Goal: Task Accomplishment & Management: Use online tool/utility

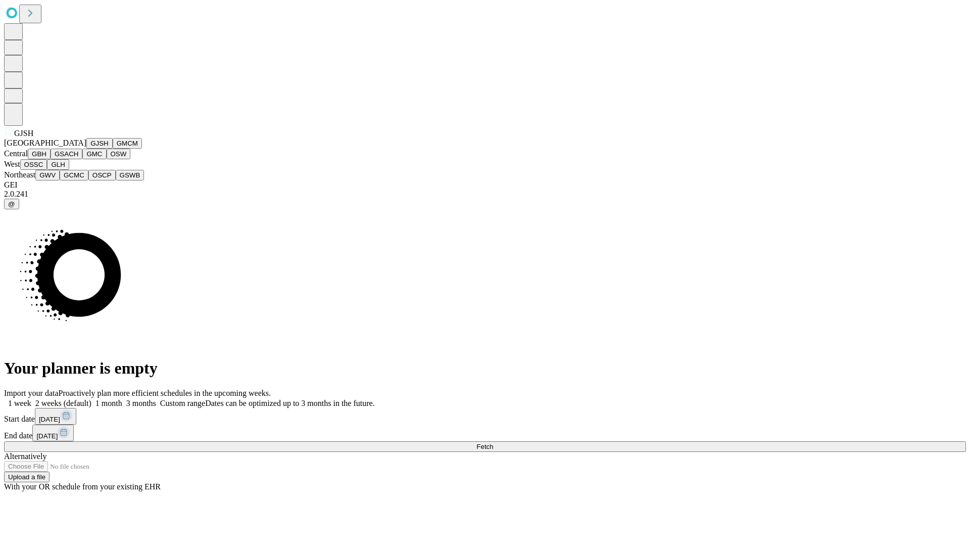
click at [86, 149] on button "GJSH" at bounding box center [99, 143] width 26 height 11
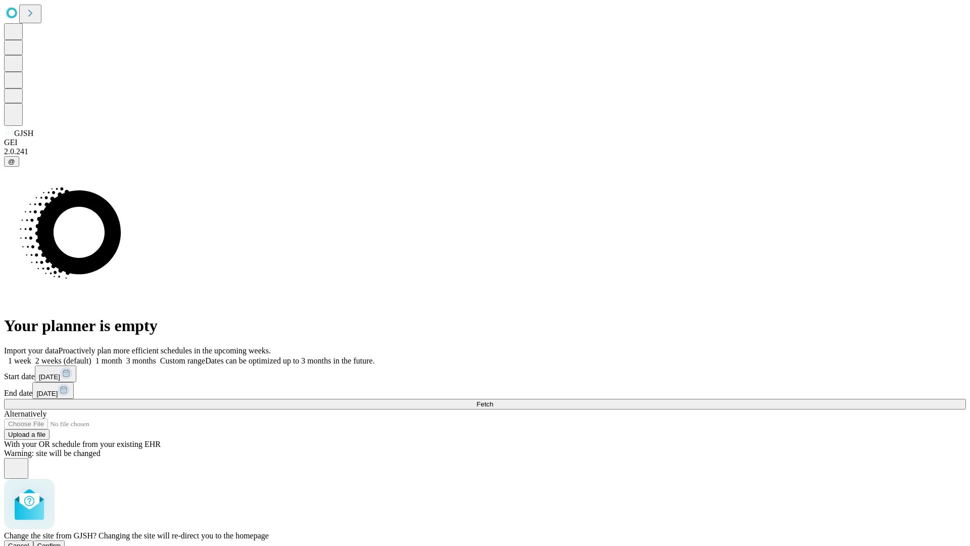
click at [61, 542] on span "Confirm" at bounding box center [49, 546] width 24 height 8
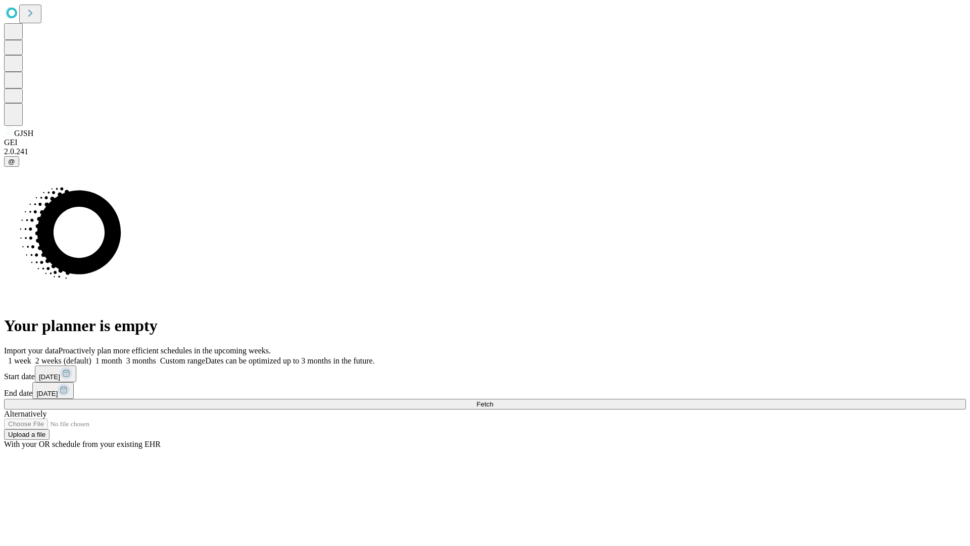
click at [122, 356] on label "1 month" at bounding box center [106, 360] width 31 height 9
click at [493, 400] on span "Fetch" at bounding box center [485, 404] width 17 height 8
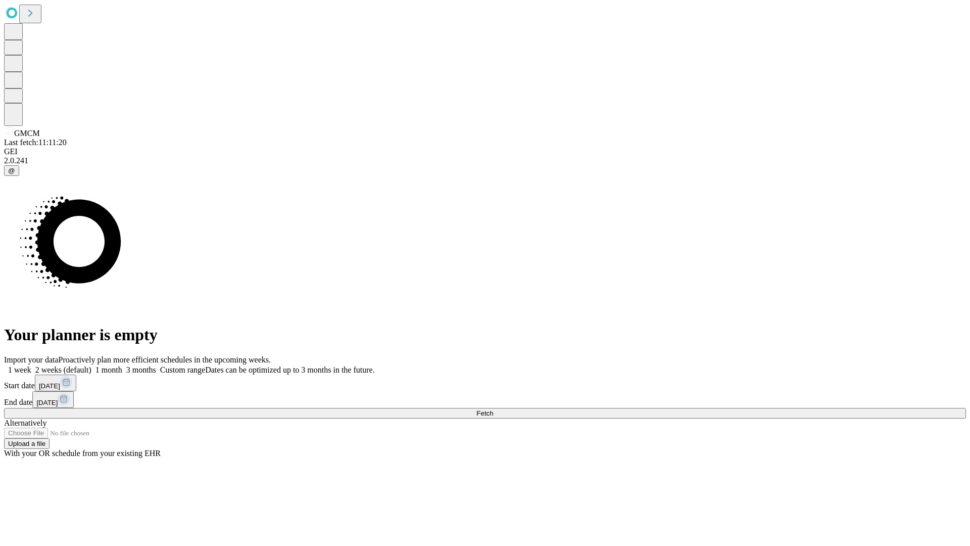
click at [122, 365] on label "1 month" at bounding box center [106, 369] width 31 height 9
click at [493, 409] on span "Fetch" at bounding box center [485, 413] width 17 height 8
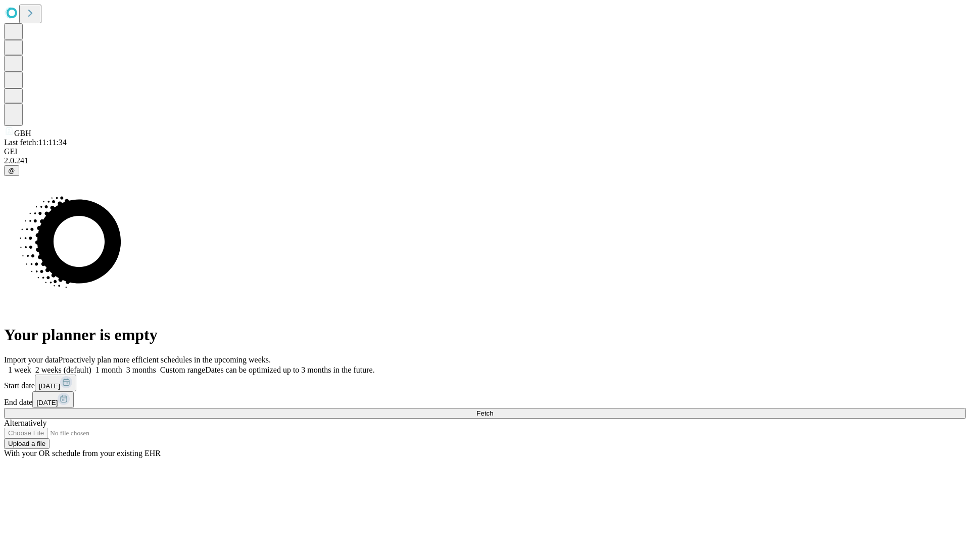
click at [122, 365] on label "1 month" at bounding box center [106, 369] width 31 height 9
click at [493, 409] on span "Fetch" at bounding box center [485, 413] width 17 height 8
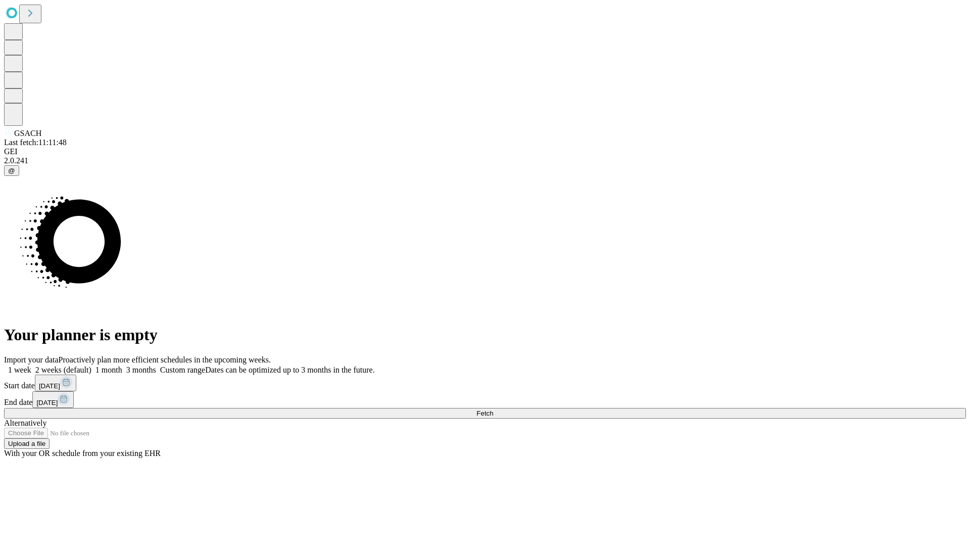
click at [493, 409] on span "Fetch" at bounding box center [485, 413] width 17 height 8
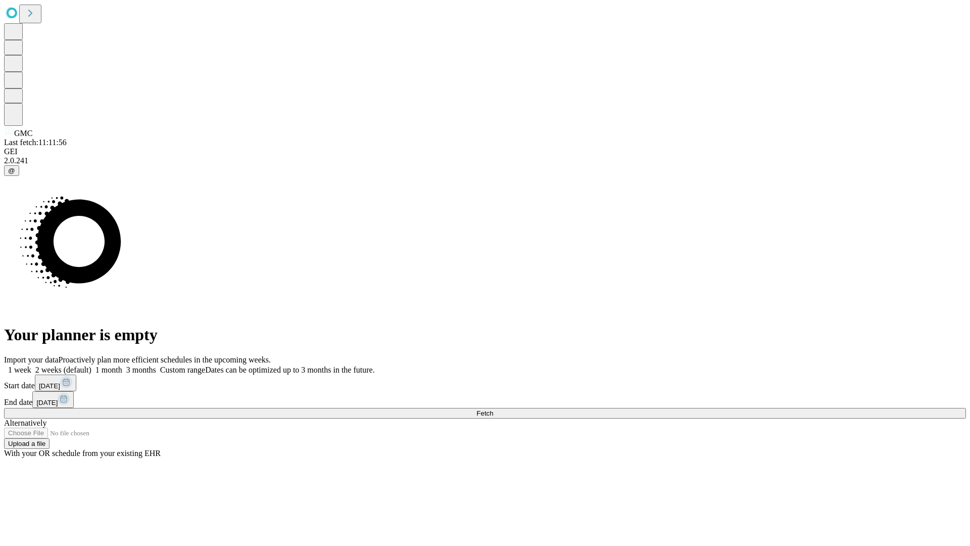
click at [122, 365] on label "1 month" at bounding box center [106, 369] width 31 height 9
click at [493, 409] on span "Fetch" at bounding box center [485, 413] width 17 height 8
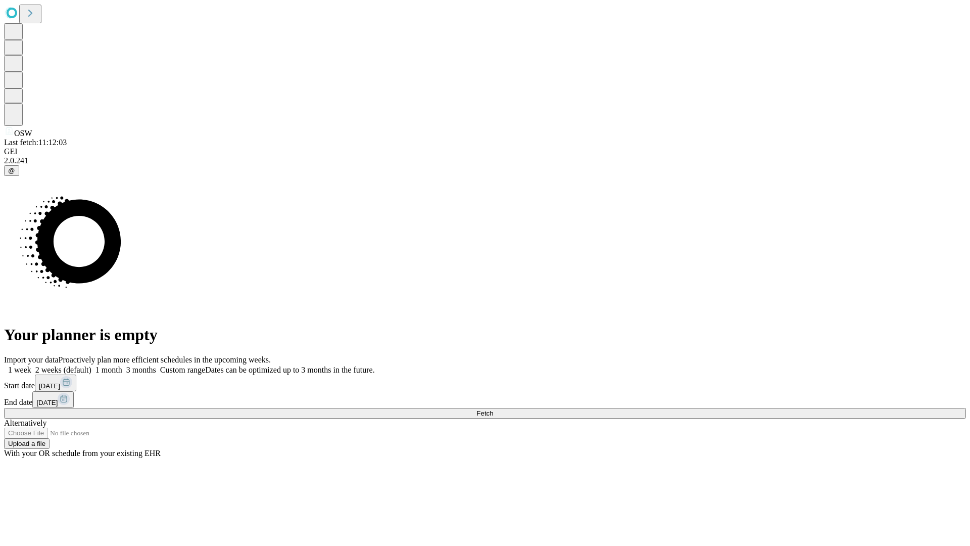
click at [122, 365] on label "1 month" at bounding box center [106, 369] width 31 height 9
click at [493, 409] on span "Fetch" at bounding box center [485, 413] width 17 height 8
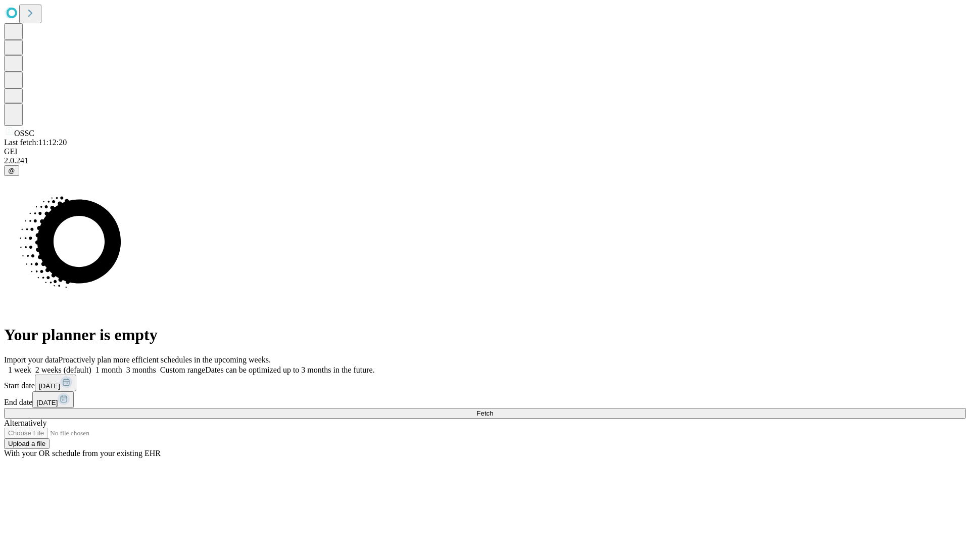
click at [122, 365] on label "1 month" at bounding box center [106, 369] width 31 height 9
click at [493, 409] on span "Fetch" at bounding box center [485, 413] width 17 height 8
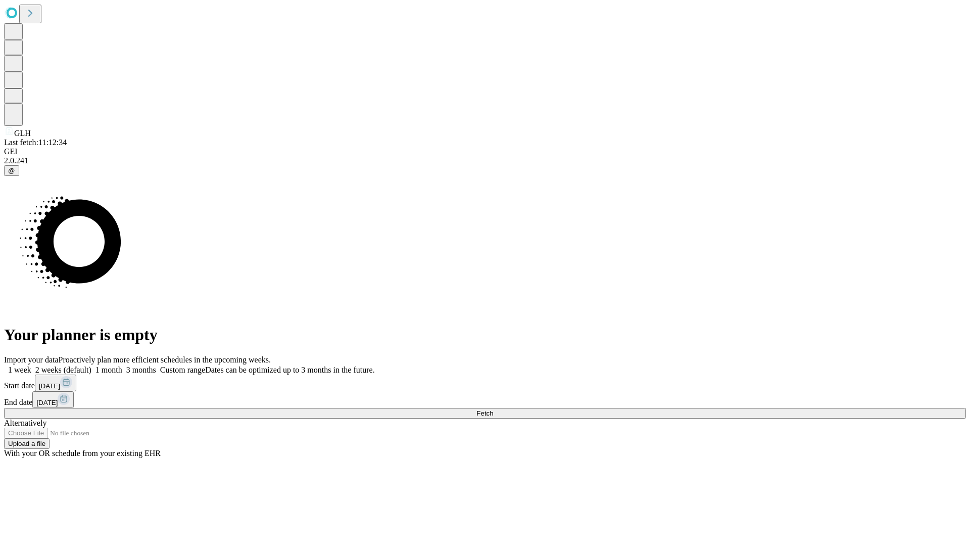
click at [122, 365] on label "1 month" at bounding box center [106, 369] width 31 height 9
click at [493, 409] on span "Fetch" at bounding box center [485, 413] width 17 height 8
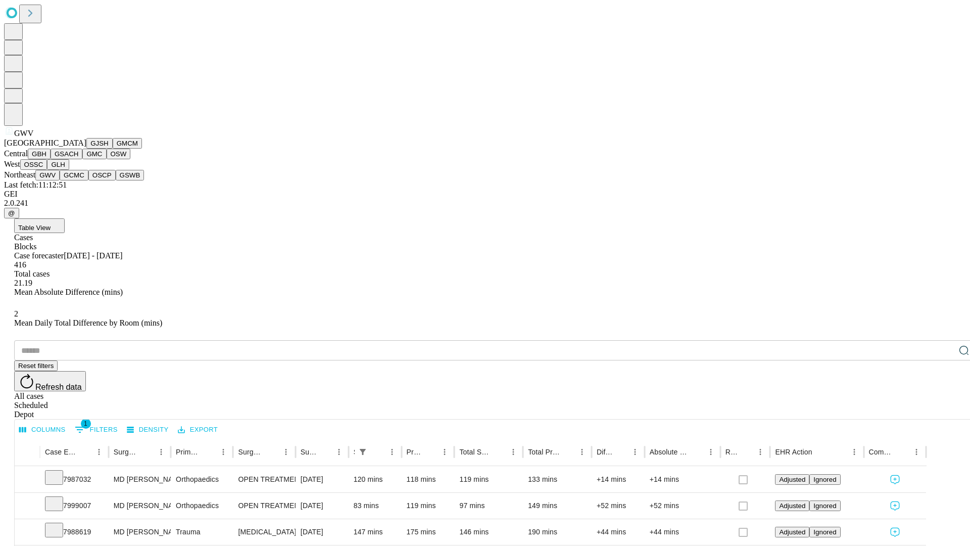
click at [78, 180] on button "GCMC" at bounding box center [74, 175] width 29 height 11
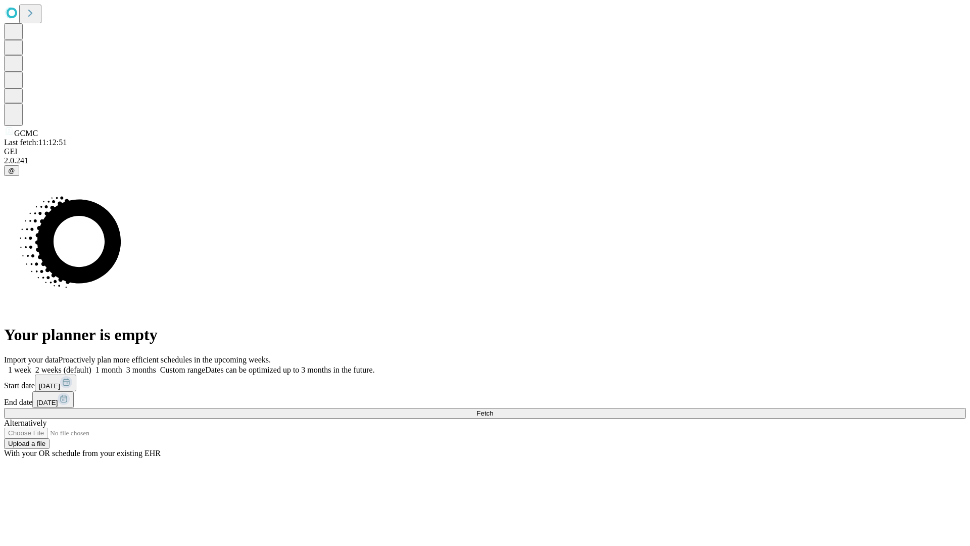
click at [122, 365] on label "1 month" at bounding box center [106, 369] width 31 height 9
click at [493, 409] on span "Fetch" at bounding box center [485, 413] width 17 height 8
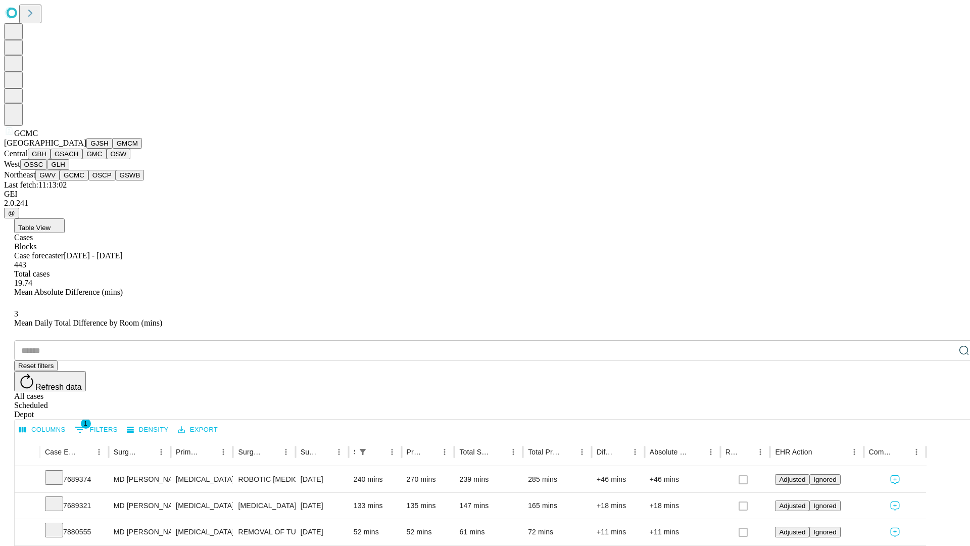
click at [88, 180] on button "OSCP" at bounding box center [101, 175] width 27 height 11
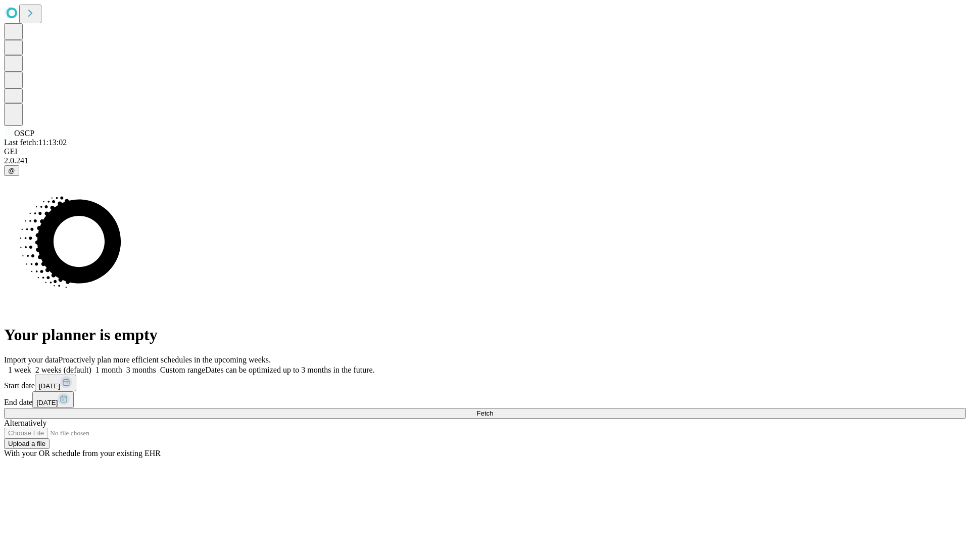
click at [122, 365] on label "1 month" at bounding box center [106, 369] width 31 height 9
click at [493, 409] on span "Fetch" at bounding box center [485, 413] width 17 height 8
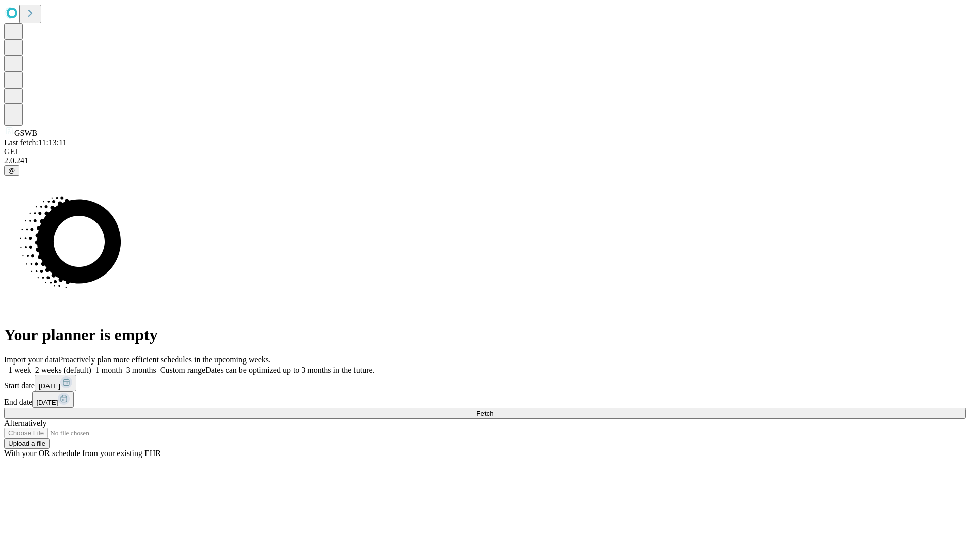
click at [122, 365] on label "1 month" at bounding box center [106, 369] width 31 height 9
click at [493, 409] on span "Fetch" at bounding box center [485, 413] width 17 height 8
